Goal: Find specific page/section: Find specific page/section

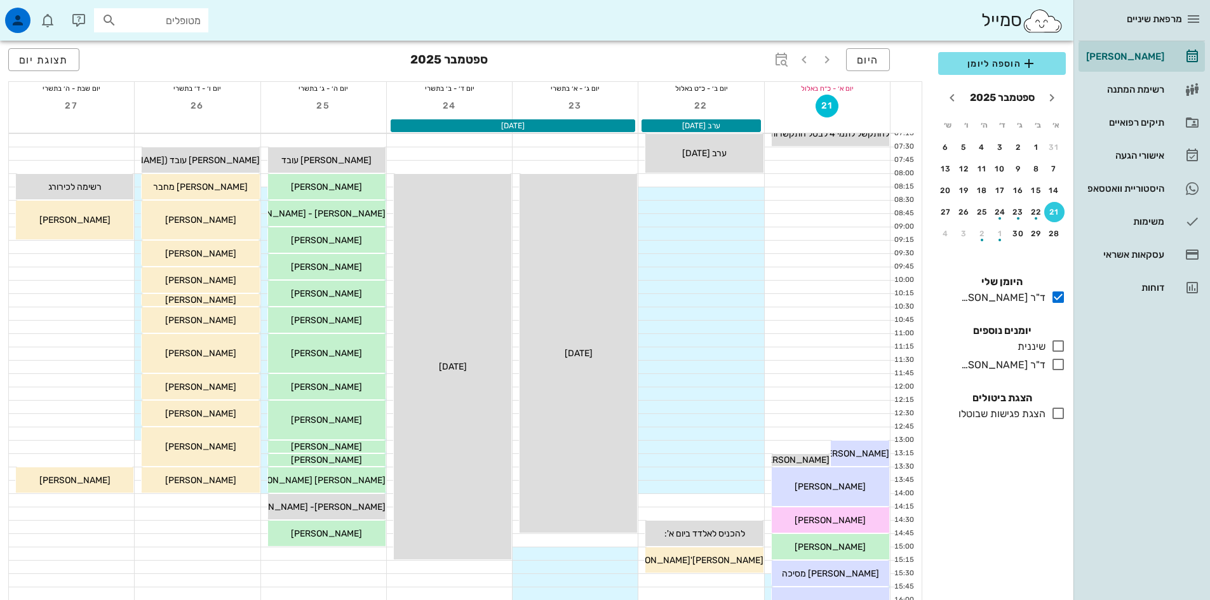
scroll to position [318, 0]
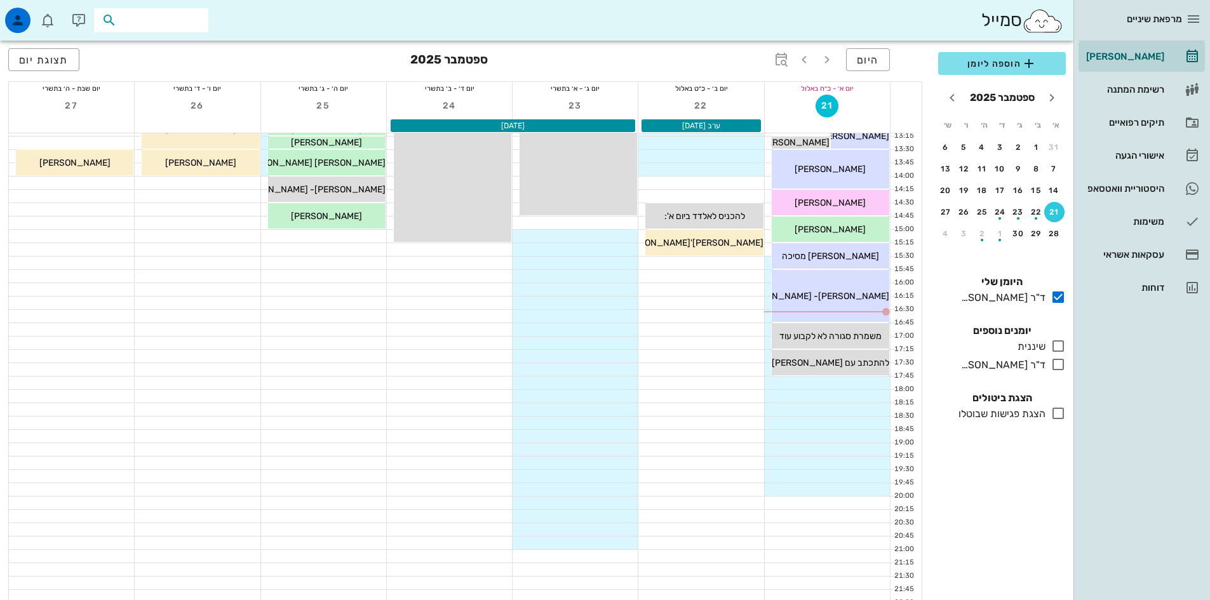
click at [184, 22] on input "text" at bounding box center [159, 20] width 81 height 17
type input "[PERSON_NAME]"
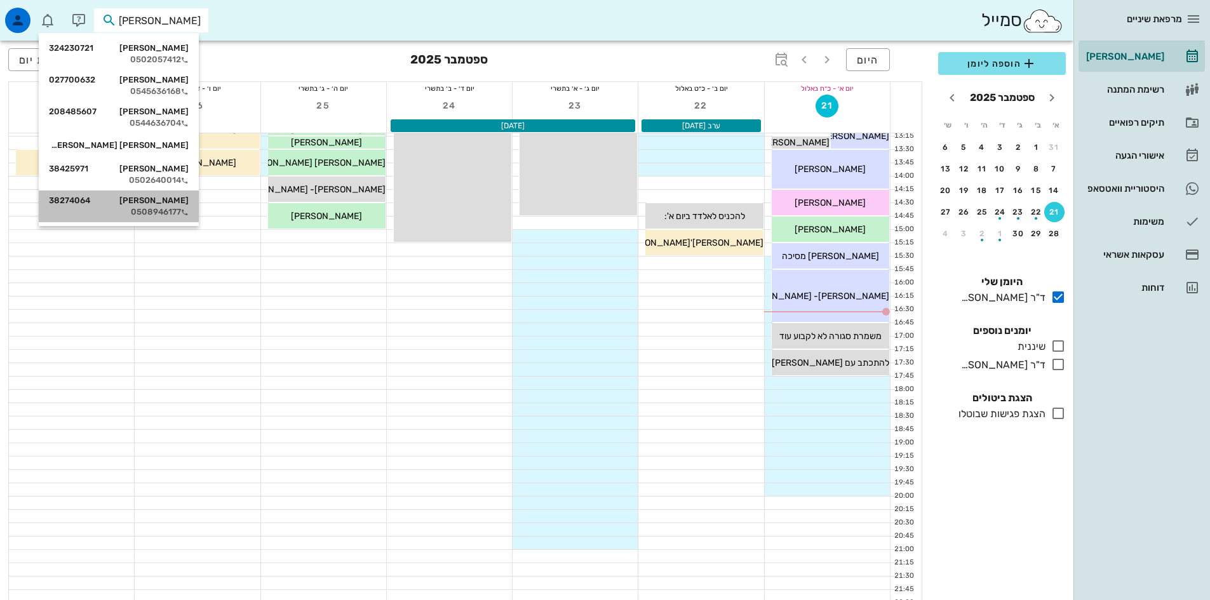
click at [170, 205] on div "[PERSON_NAME] 38274064" at bounding box center [119, 201] width 140 height 10
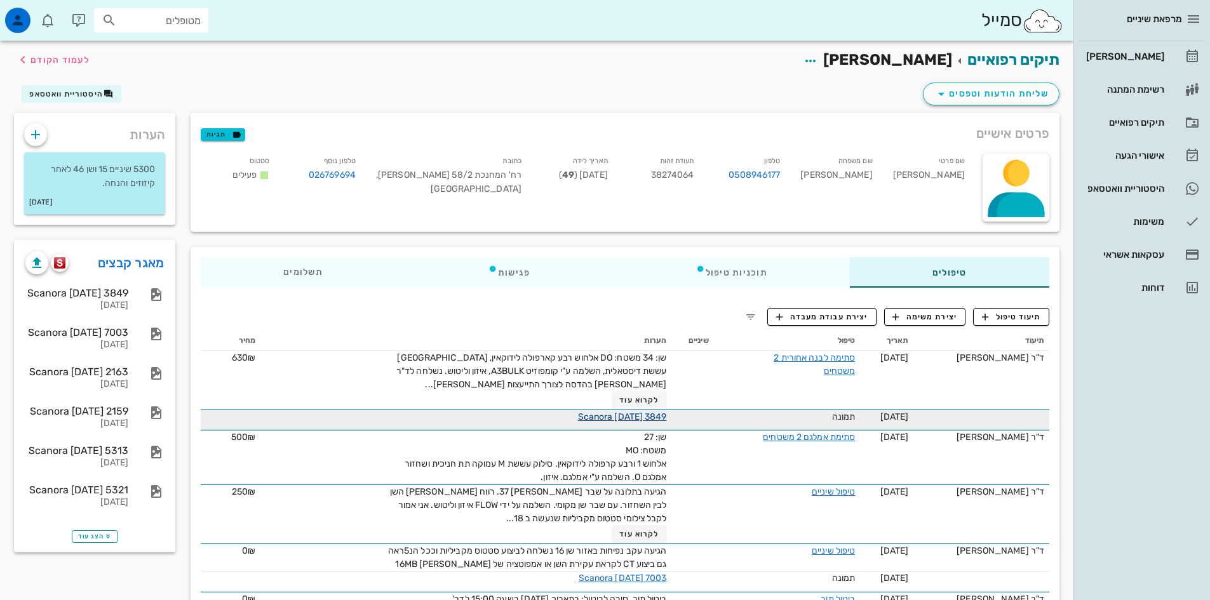
click at [607, 416] on link "Scanora [DATE] 3849" at bounding box center [622, 417] width 89 height 11
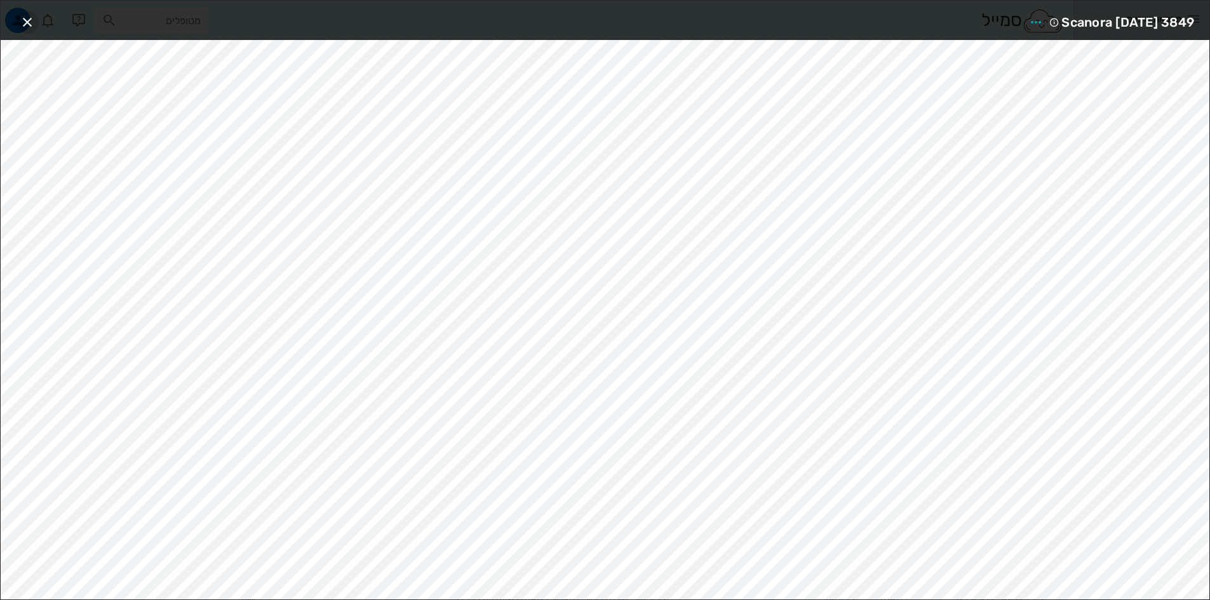
click at [22, 18] on icon "button" at bounding box center [27, 22] width 15 height 15
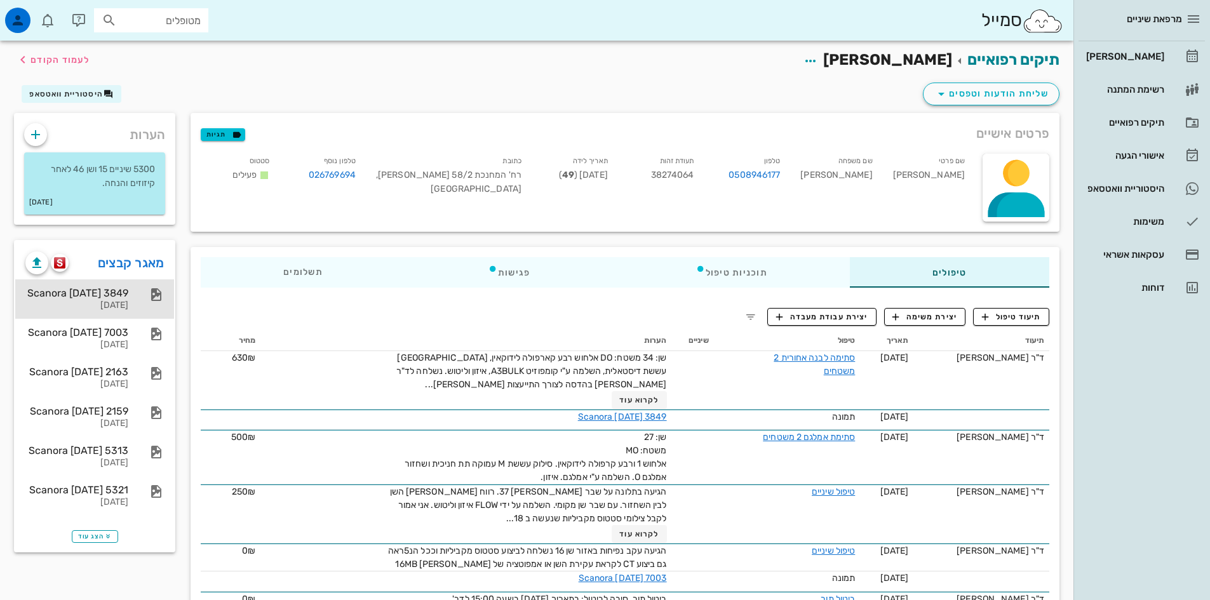
click at [101, 298] on div "Scanora [DATE] 3849" at bounding box center [76, 293] width 103 height 12
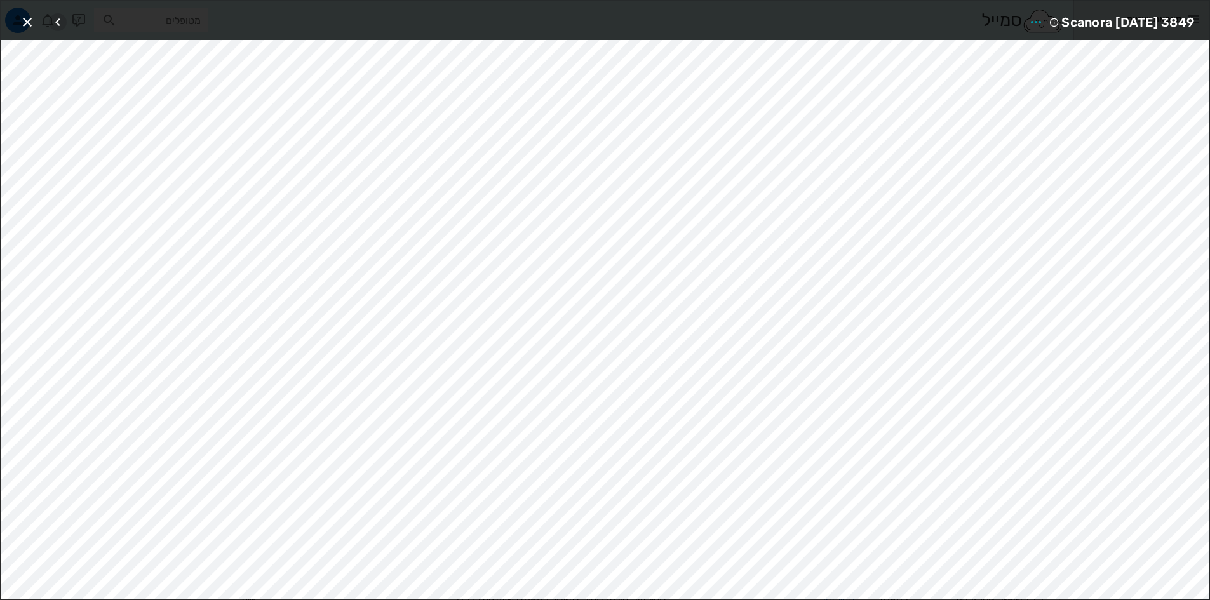
click at [55, 17] on icon "button" at bounding box center [57, 22] width 15 height 15
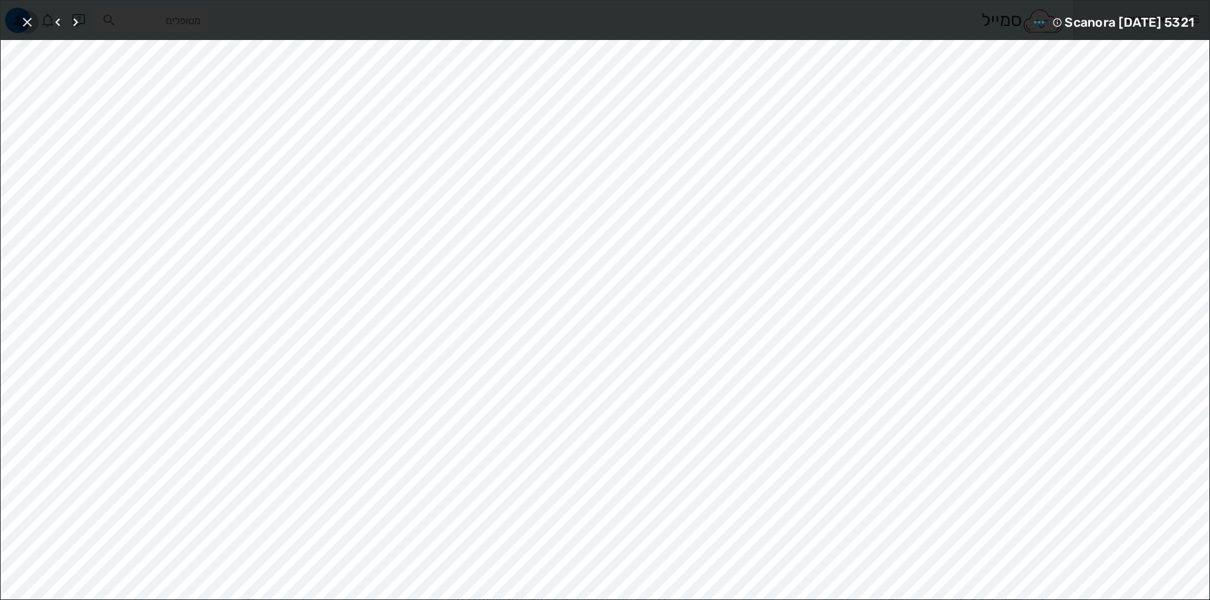
click at [27, 23] on icon "button" at bounding box center [27, 22] width 15 height 15
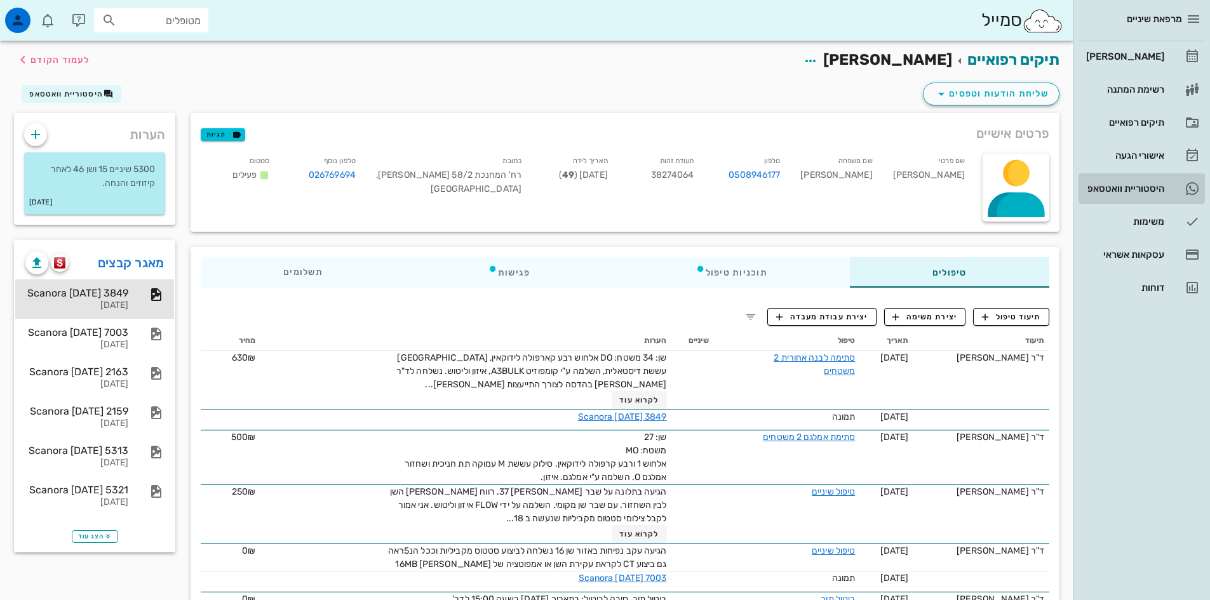
click at [1120, 192] on div "היסטוריית וואטסאפ" at bounding box center [1124, 189] width 81 height 10
